Goal: Register for event/course: Sign up to attend an event or enroll in a course

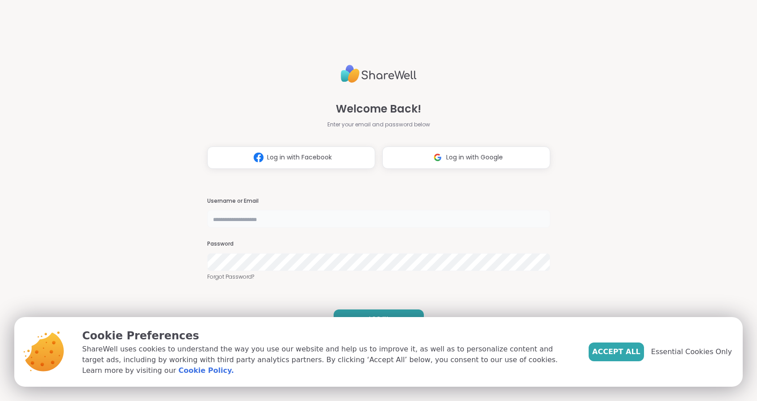
type input "**********"
click at [364, 317] on button "LOG IN" at bounding box center [379, 318] width 90 height 19
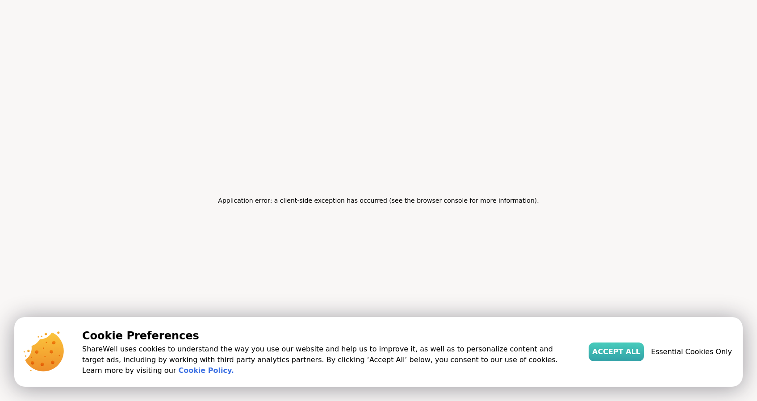
click at [618, 355] on span "Accept All" at bounding box center [616, 352] width 48 height 11
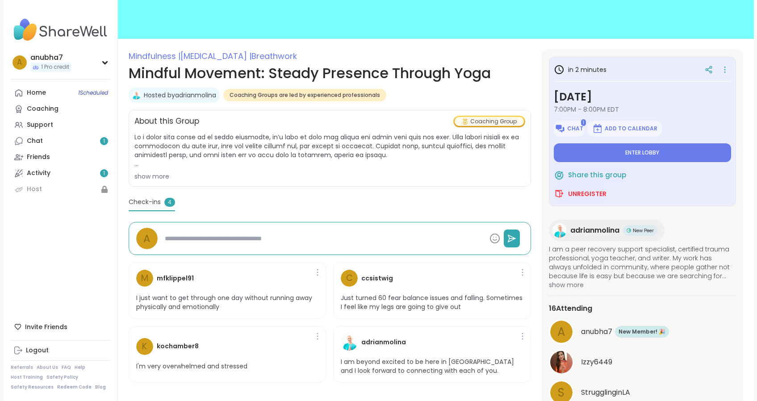
scroll to position [77, 0]
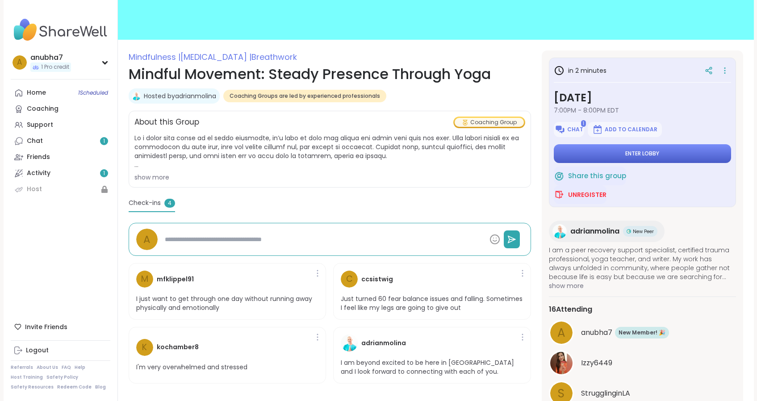
click at [648, 155] on span "Enter lobby" at bounding box center [642, 153] width 34 height 7
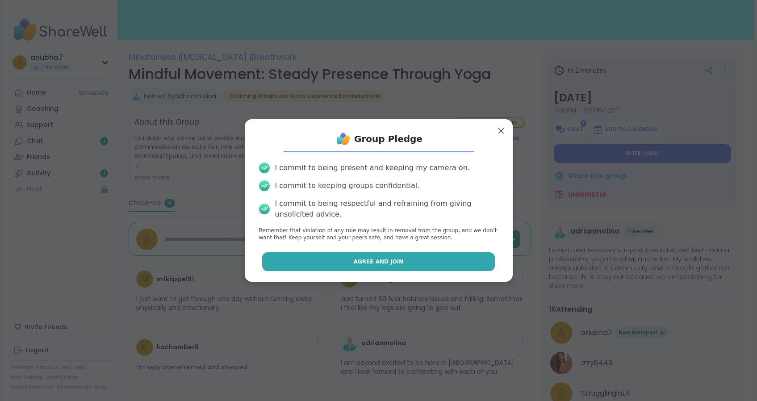
click at [376, 266] on span "Agree and Join" at bounding box center [379, 262] width 50 height 8
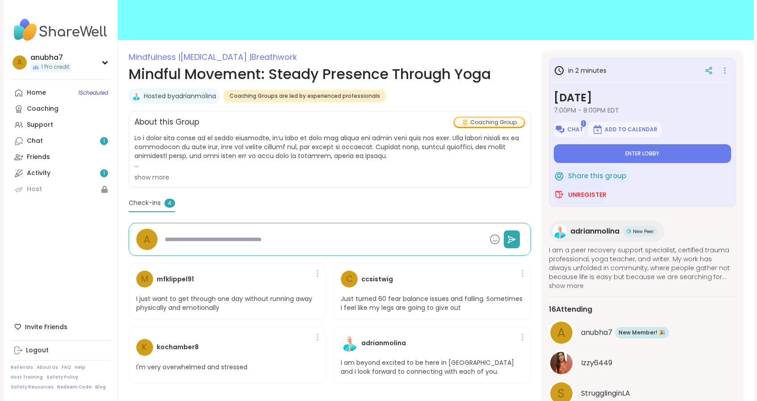
type textarea "*"
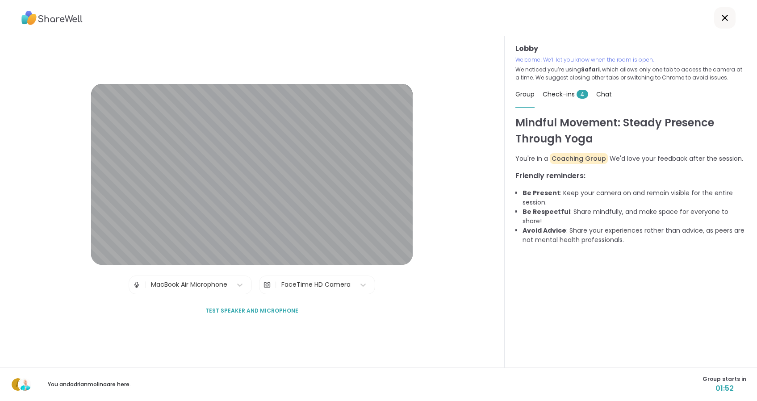
click at [286, 309] on span "Test speaker and microphone" at bounding box center [251, 311] width 93 height 8
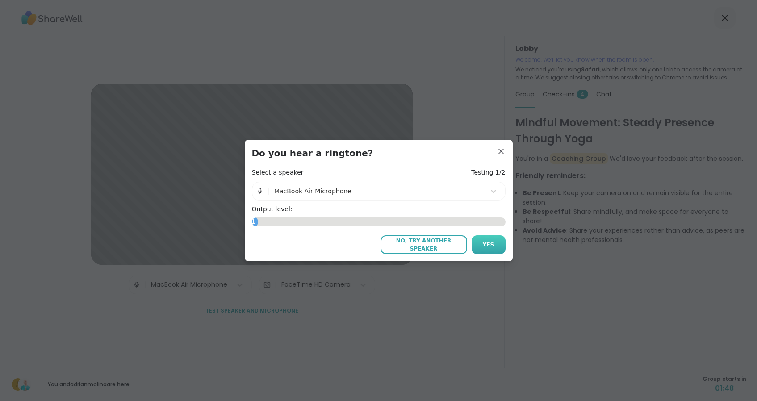
click at [489, 241] on span "Yes" at bounding box center [489, 245] width 12 height 8
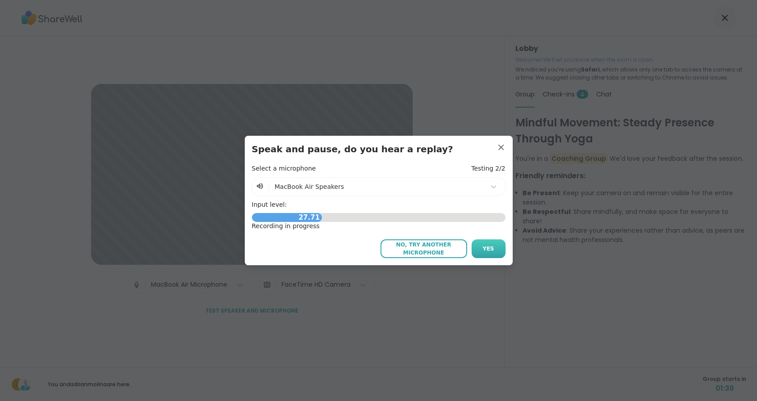
click at [487, 249] on span "Yes" at bounding box center [489, 249] width 12 height 8
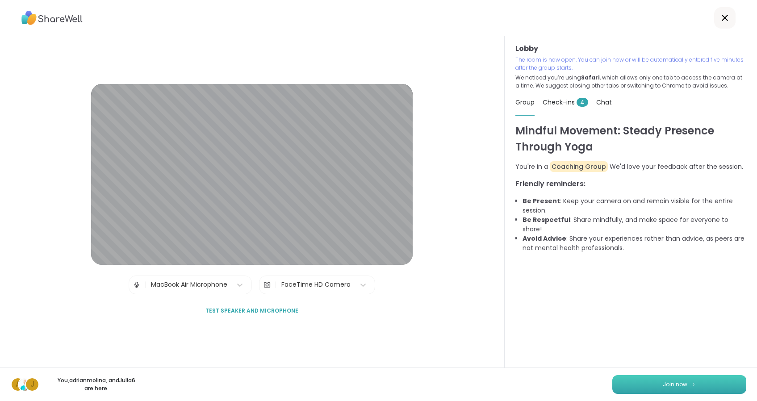
click at [664, 387] on span "Join now" at bounding box center [675, 384] width 25 height 8
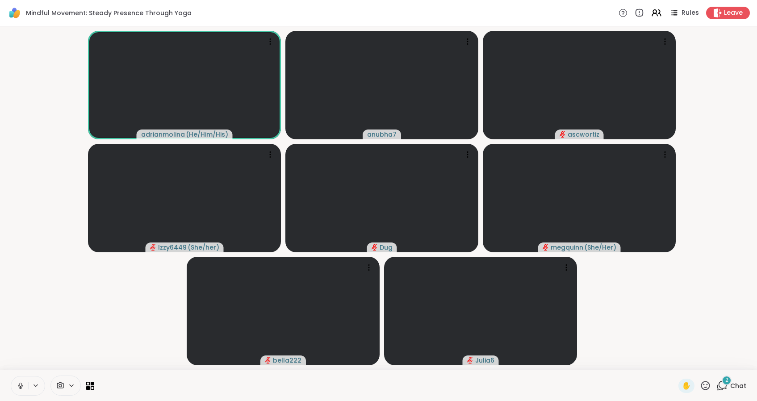
click at [725, 381] on div "2" at bounding box center [727, 381] width 10 height 10
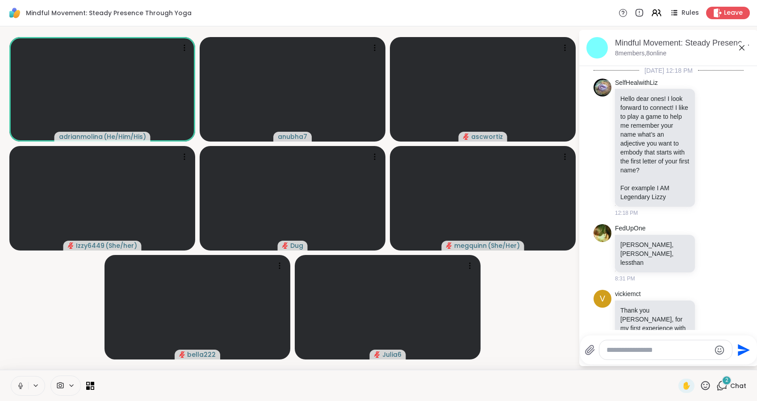
scroll to position [367, 0]
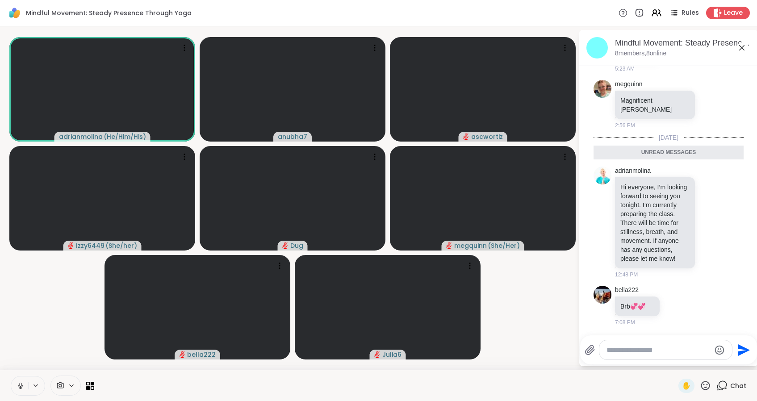
click at [721, 386] on icon at bounding box center [721, 385] width 11 height 11
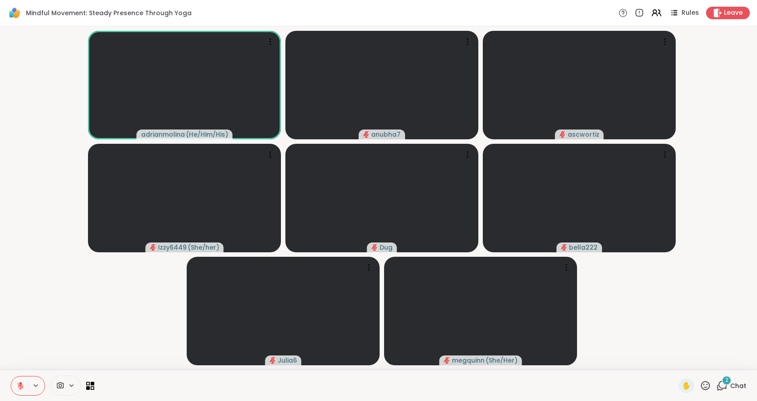
click at [726, 379] on span "2" at bounding box center [726, 380] width 3 height 8
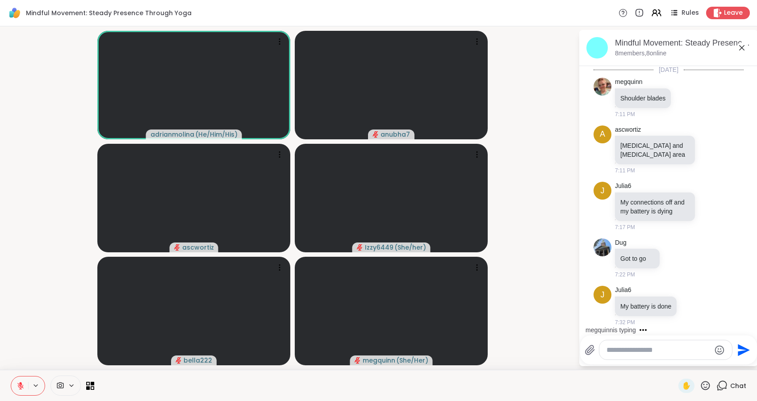
scroll to position [708, 0]
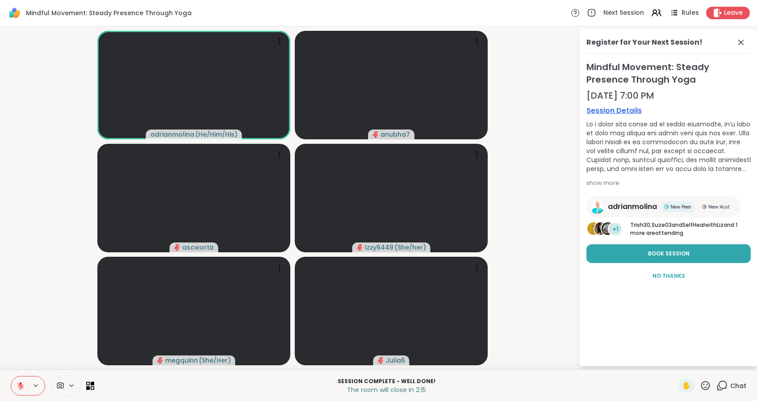
click at [726, 379] on div "Chat" at bounding box center [731, 386] width 30 height 14
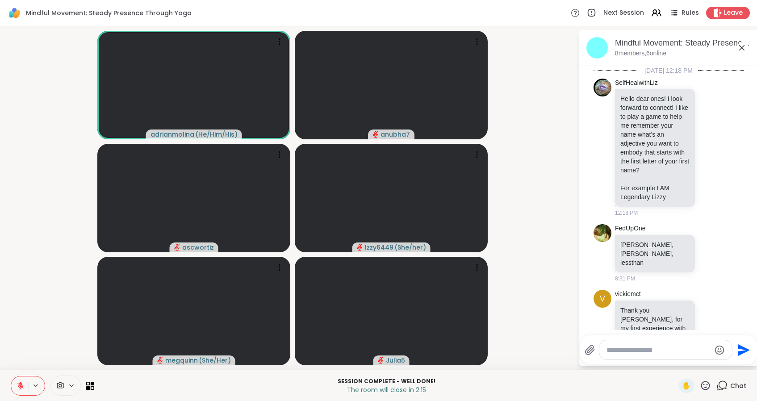
scroll to position [699, 0]
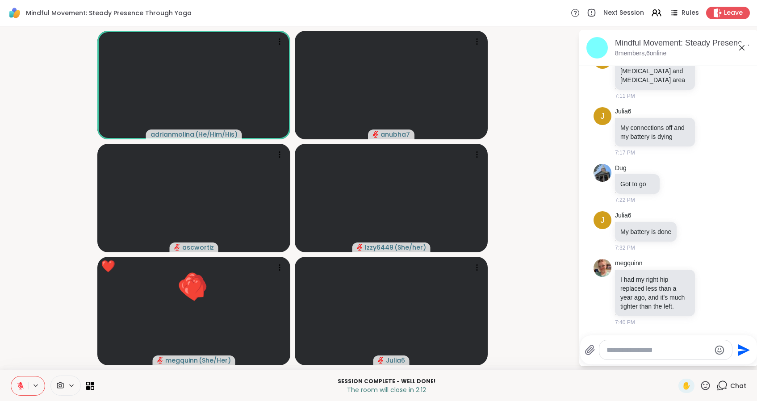
click at [672, 349] on textarea "Type your message" at bounding box center [658, 350] width 104 height 9
type textarea "*********"
click at [726, 352] on icon "Emoji picker" at bounding box center [720, 349] width 9 height 9
click at [743, 350] on icon "Send" at bounding box center [744, 350] width 14 height 14
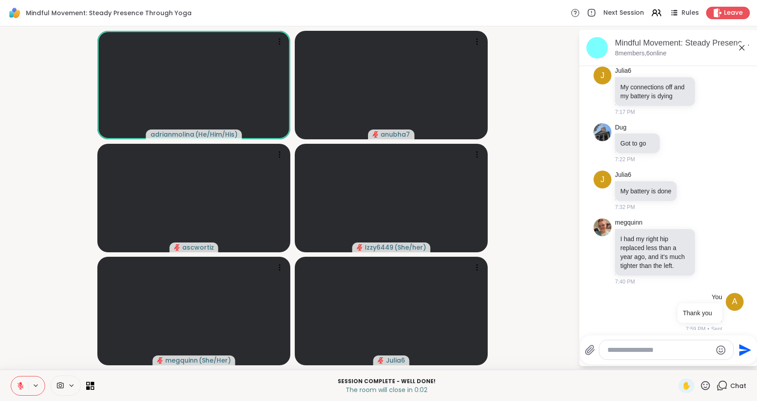
scroll to position [748, 0]
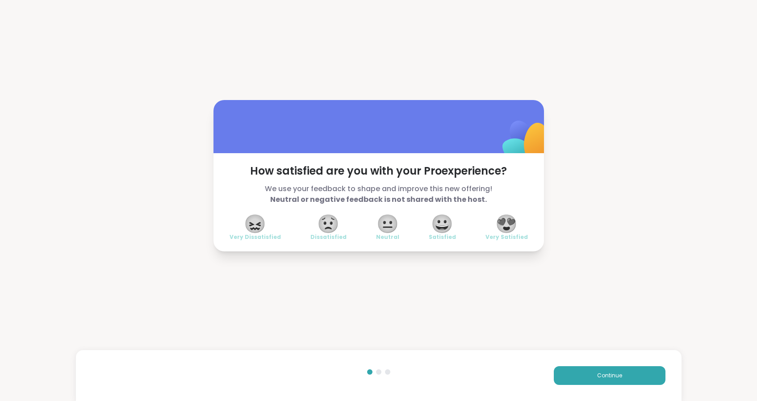
click at [509, 223] on span "😍" at bounding box center [506, 224] width 22 height 16
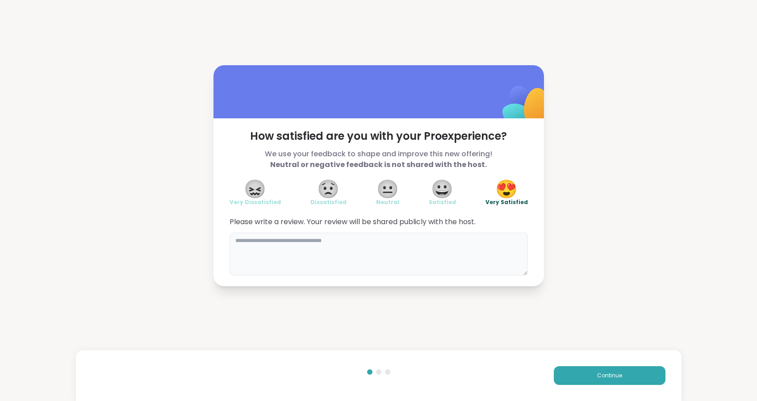
click at [245, 251] on textarea at bounding box center [379, 254] width 298 height 43
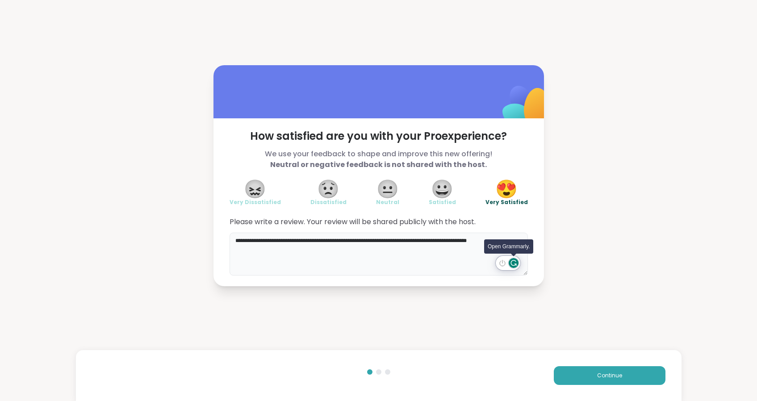
type textarea "**********"
click at [513, 260] on circle "Open Grammarly. 0 Suggestions." at bounding box center [513, 263] width 10 height 10
click at [512, 146] on icon "Close panel" at bounding box center [509, 140] width 11 height 11
click at [602, 376] on span "Continue" at bounding box center [609, 376] width 25 height 8
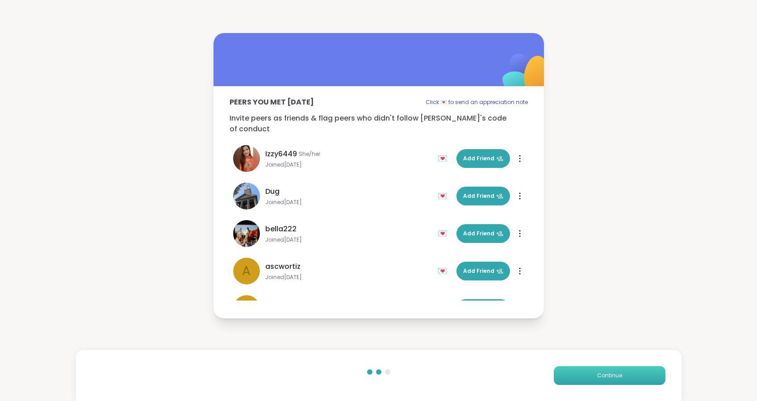
click at [599, 376] on span "Continue" at bounding box center [609, 376] width 25 height 8
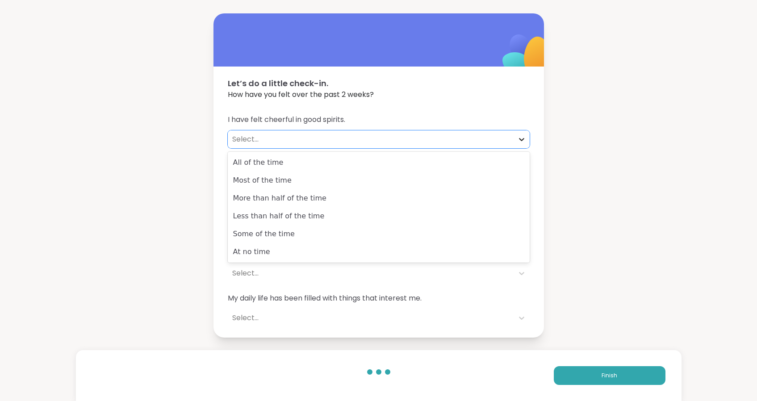
click at [523, 141] on icon at bounding box center [521, 139] width 9 height 9
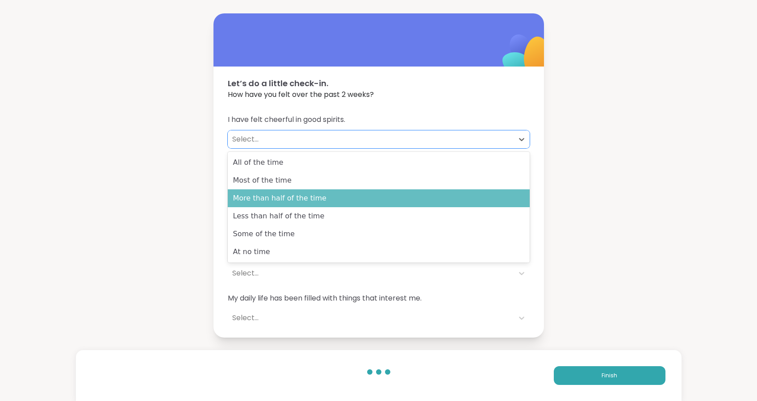
click at [316, 199] on div "More than half of the time" at bounding box center [379, 198] width 302 height 18
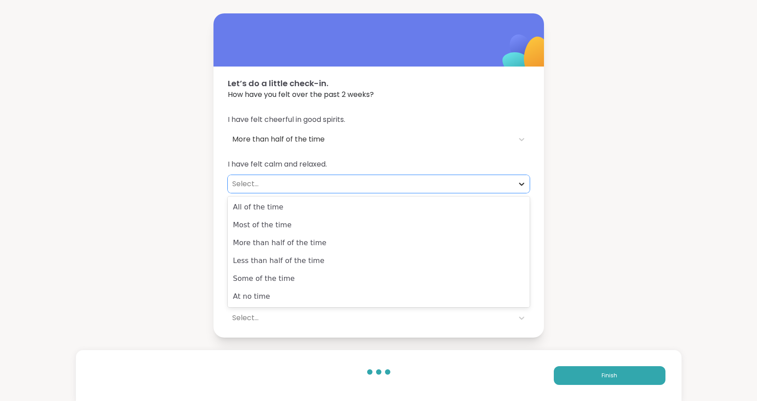
click at [522, 184] on icon at bounding box center [521, 184] width 5 height 3
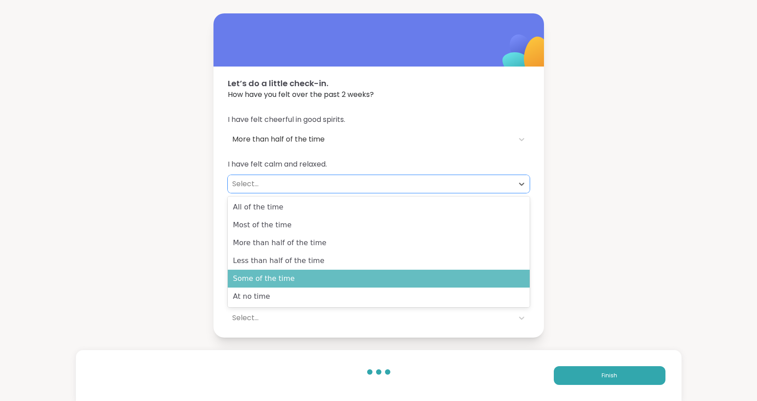
click at [315, 276] on div "Some of the time" at bounding box center [379, 279] width 302 height 18
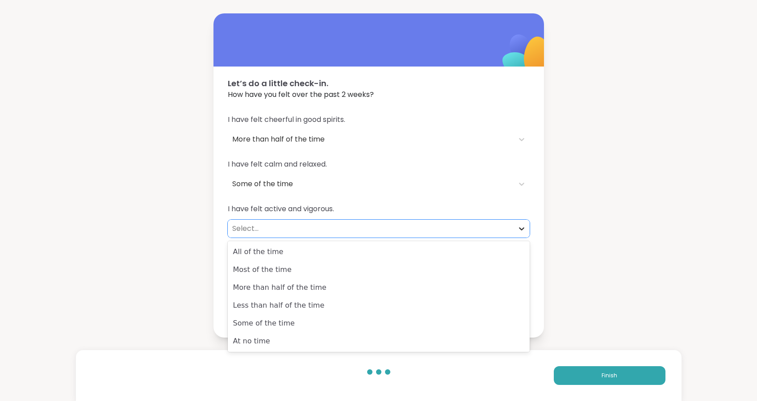
click at [521, 229] on icon at bounding box center [521, 228] width 5 height 3
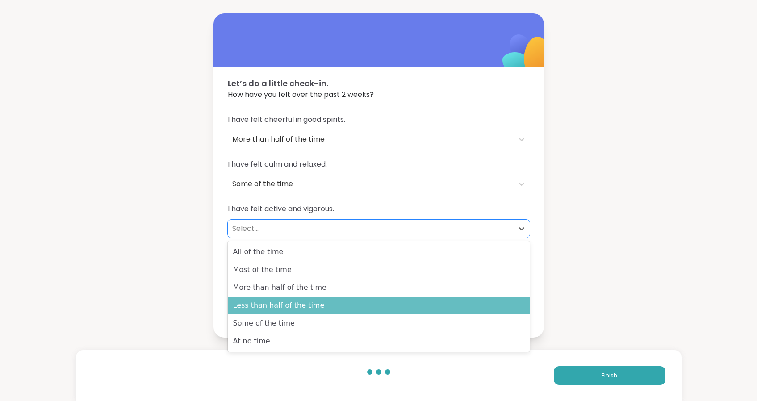
click at [441, 308] on div "Less than half of the time" at bounding box center [379, 306] width 302 height 18
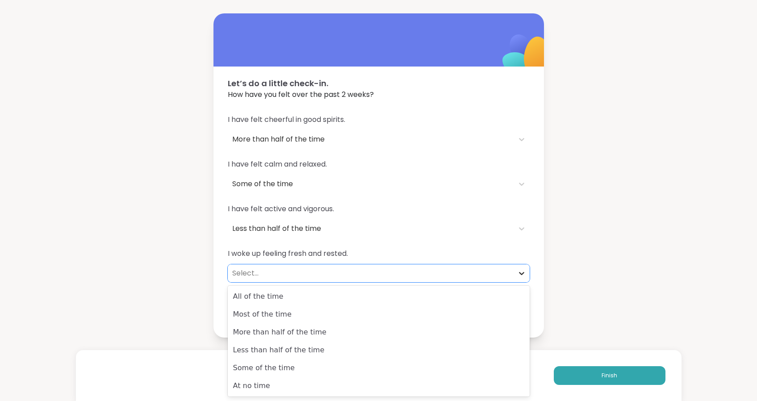
click at [524, 270] on icon at bounding box center [521, 273] width 9 height 9
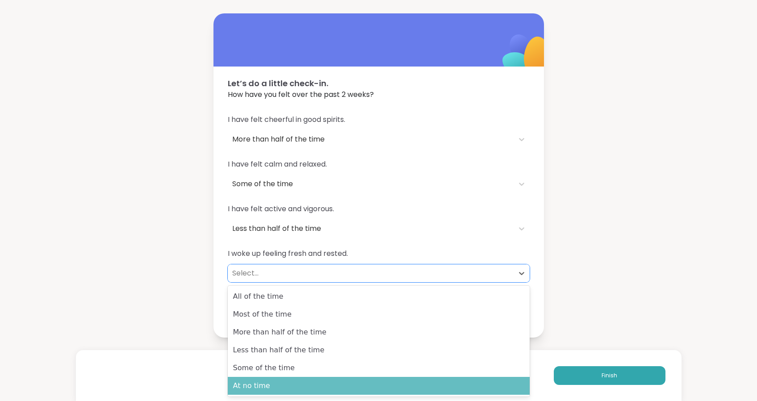
click at [347, 383] on div "At no time" at bounding box center [379, 386] width 302 height 18
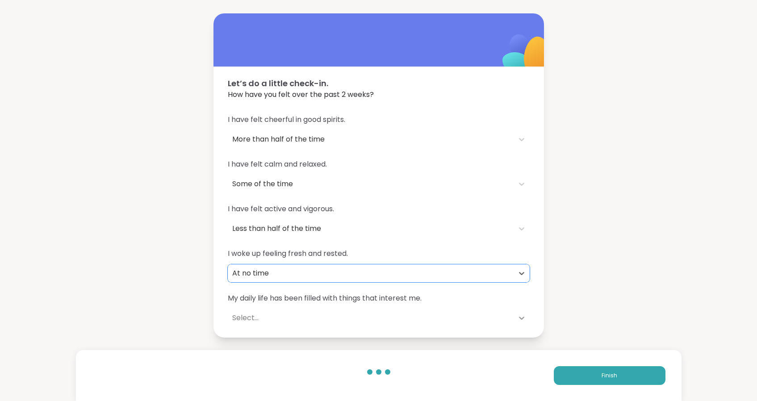
click at [520, 320] on icon at bounding box center [521, 317] width 9 height 9
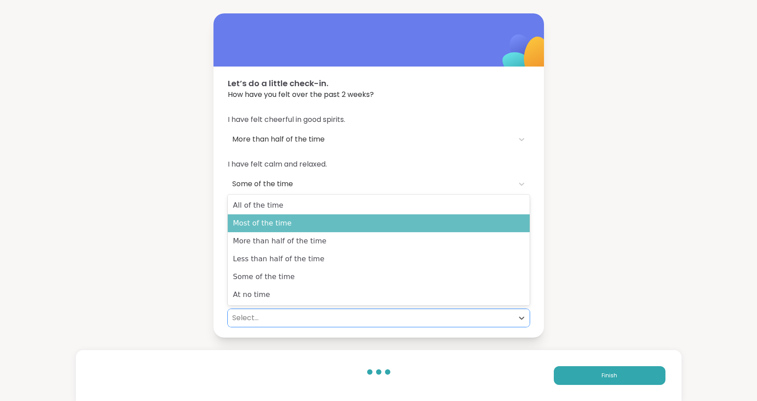
click at [487, 229] on div "Most of the time" at bounding box center [379, 223] width 302 height 18
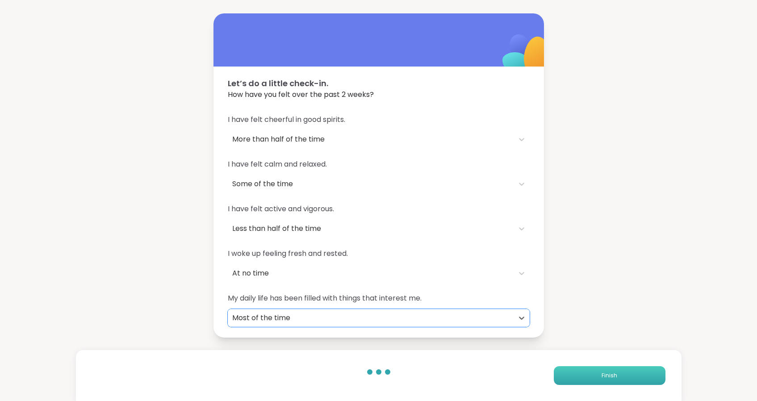
click at [622, 374] on button "Finish" at bounding box center [610, 375] width 112 height 19
